Goal: Find specific page/section: Find specific page/section

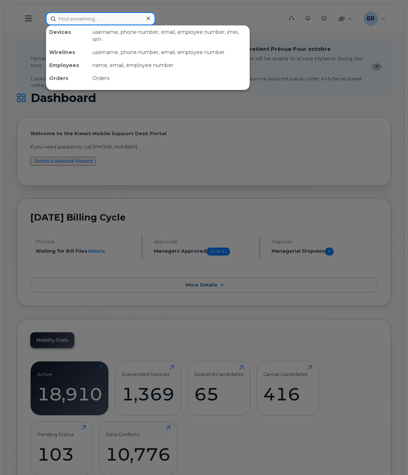
click at [120, 21] on input at bounding box center [100, 18] width 109 height 13
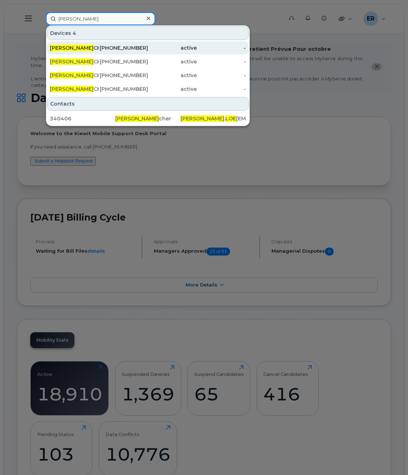
type input "patrick loe"
click at [127, 47] on div "[PHONE_NUMBER]" at bounding box center [123, 47] width 49 height 7
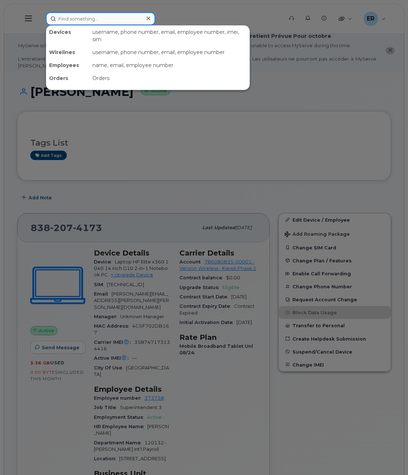
click at [88, 21] on input at bounding box center [100, 18] width 109 height 13
click at [121, 123] on div at bounding box center [204, 237] width 408 height 475
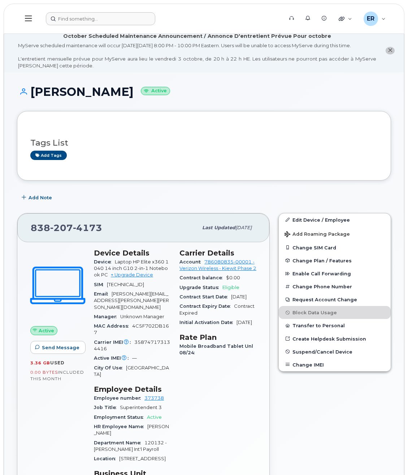
drag, startPoint x: 140, startPoint y: 92, endPoint x: 32, endPoint y: 93, distance: 107.5
click at [32, 93] on h1 "PATRICK LOECHER Active" at bounding box center [204, 91] width 374 height 13
copy h1 "[PERSON_NAME]"
click at [118, 4] on div "Support Alerts Knowledge Base Quicklinks Suspend / Cancel Device Change SIM Car…" at bounding box center [204, 19] width 400 height 30
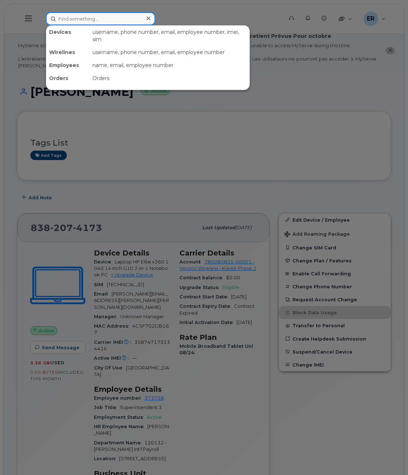
click at [110, 13] on input at bounding box center [100, 18] width 109 height 13
paste input "[PERSON_NAME]"
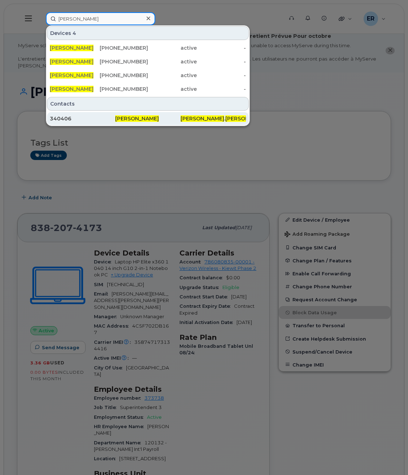
type input "[PERSON_NAME]"
click at [122, 119] on span "[PERSON_NAME]" at bounding box center [137, 118] width 44 height 6
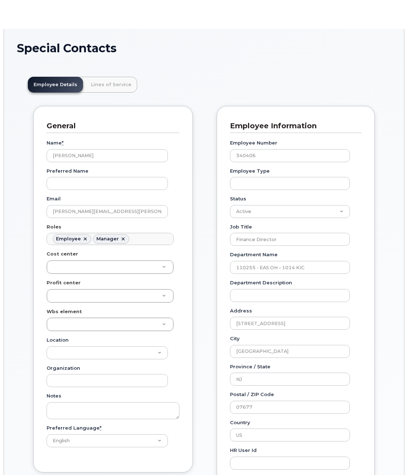
scroll to position [22, 0]
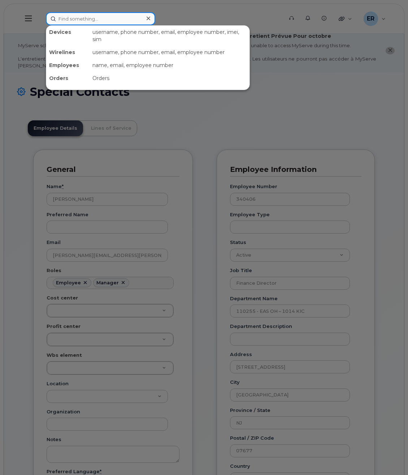
click at [122, 22] on input at bounding box center [100, 18] width 109 height 13
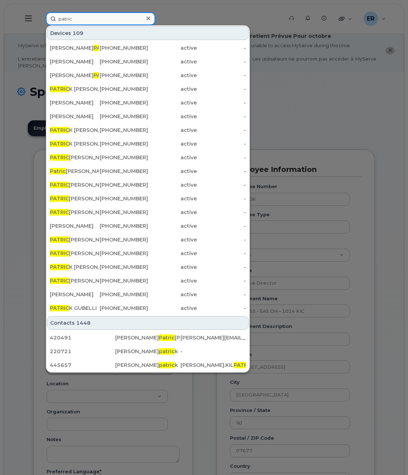
type input "patric"
click at [386, 202] on div at bounding box center [204, 237] width 408 height 475
